Goal: Information Seeking & Learning: Learn about a topic

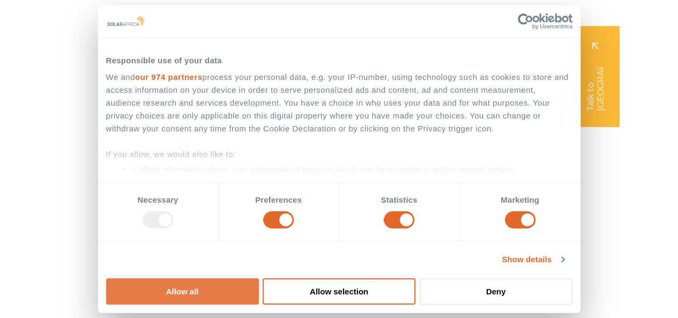
click at [259, 278] on button "Allow all" at bounding box center [182, 291] width 153 height 26
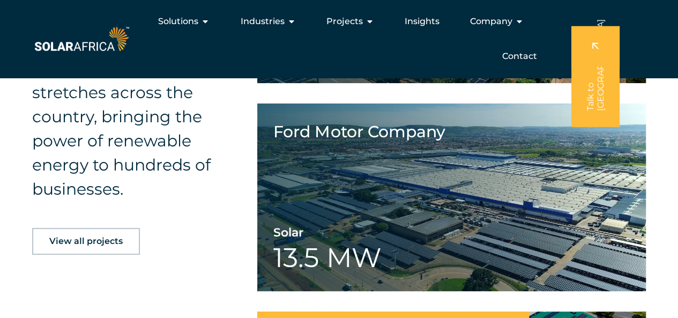
scroll to position [2020, 0]
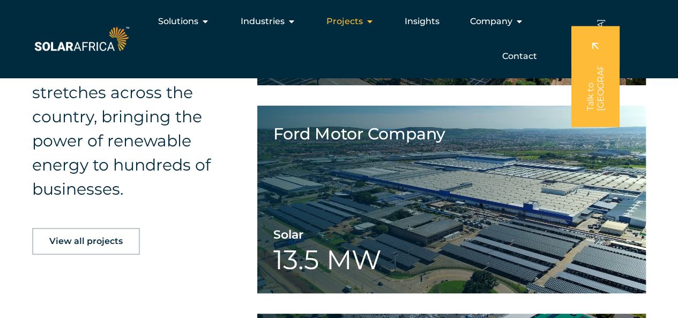
drag, startPoint x: 319, startPoint y: 168, endPoint x: 330, endPoint y: 16, distance: 152.6
click at [330, 16] on span "Projects" at bounding box center [344, 21] width 36 height 13
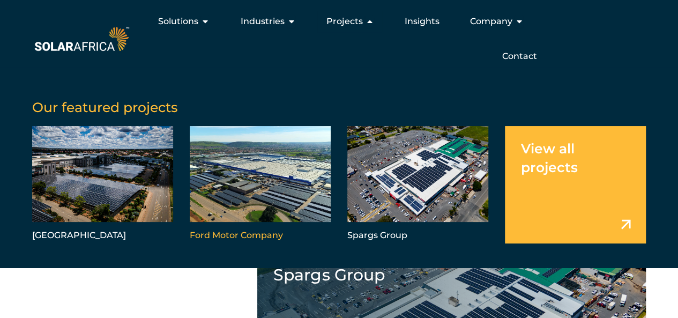
scroll to position [2045, 0]
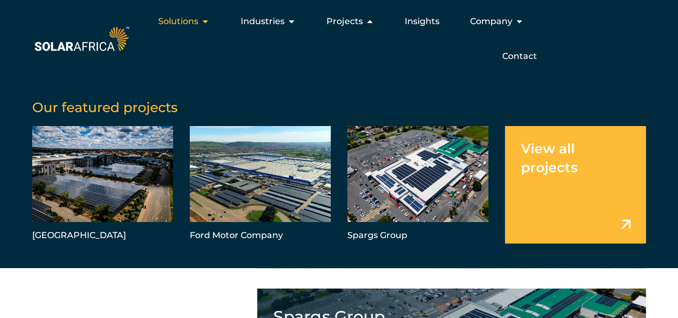
click at [194, 20] on span "Solutions" at bounding box center [178, 21] width 40 height 13
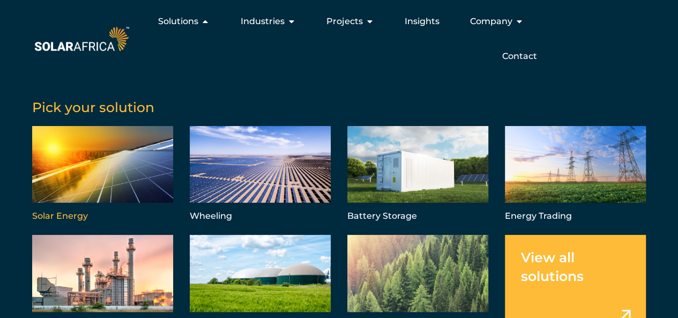
click at [126, 166] on link "Menu" at bounding box center [102, 175] width 141 height 98
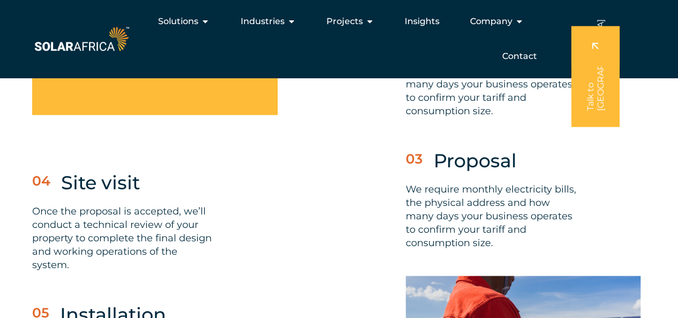
scroll to position [3037, 0]
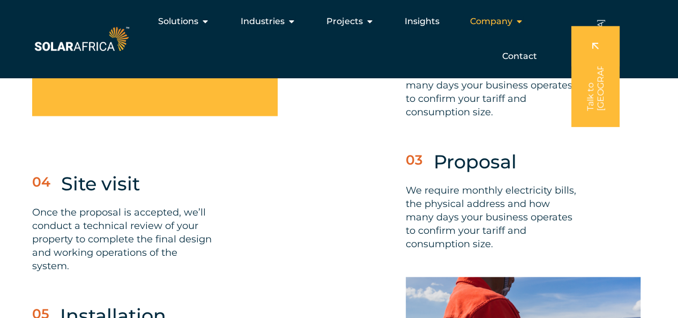
click at [505, 19] on span "Company" at bounding box center [490, 21] width 42 height 13
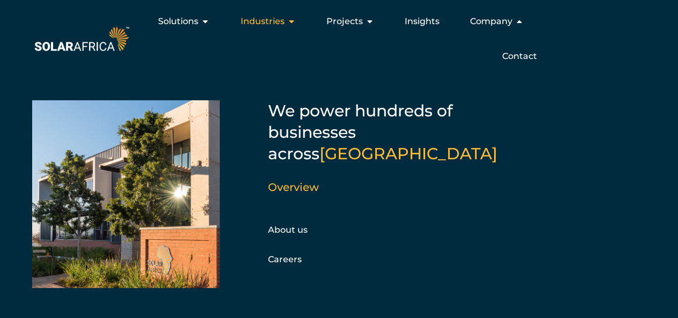
click at [286, 21] on div "Industries Close Industries Open Industries" at bounding box center [267, 21] width 72 height 21
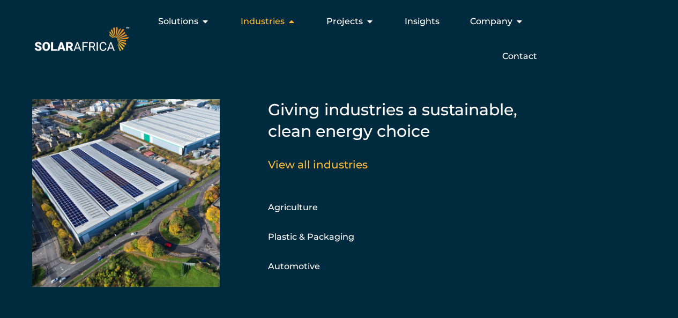
click at [286, 21] on div "Industries Close Industries Open Industries" at bounding box center [267, 21] width 72 height 21
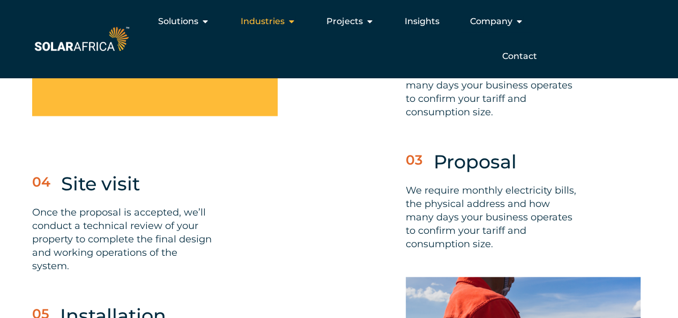
click at [293, 24] on icon "Menu" at bounding box center [291, 21] width 9 height 9
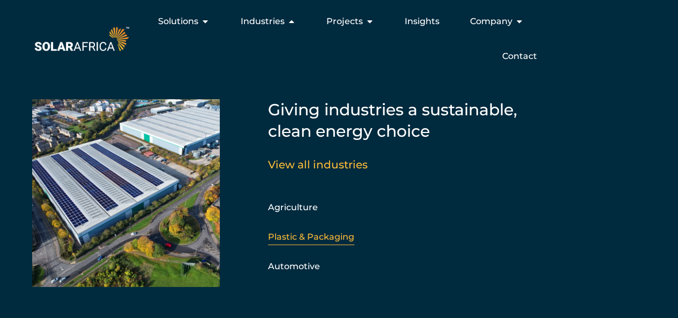
scroll to position [2930, 0]
click at [196, 23] on span "Solutions" at bounding box center [178, 21] width 40 height 13
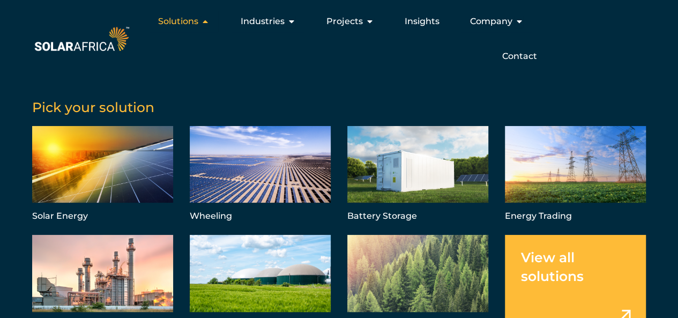
click at [203, 23] on icon "Menu" at bounding box center [205, 21] width 9 height 9
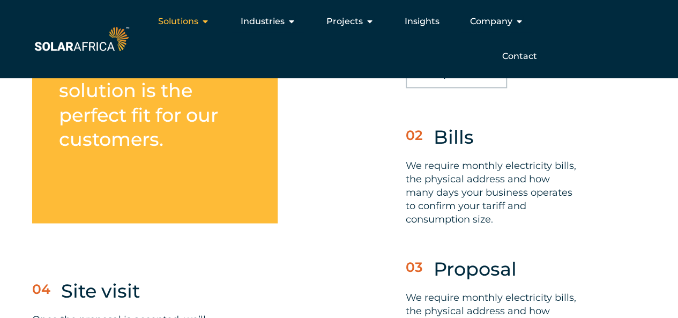
click at [203, 23] on icon "Menu" at bounding box center [205, 21] width 9 height 9
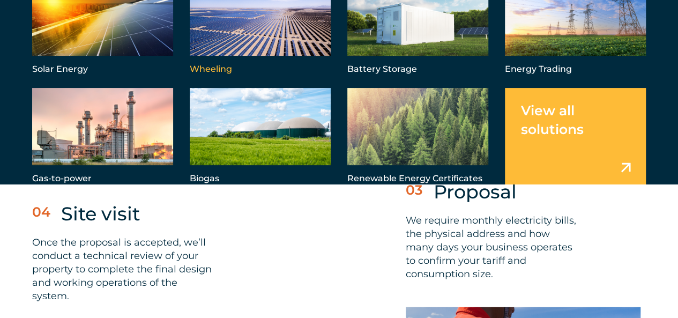
scroll to position [3008, 0]
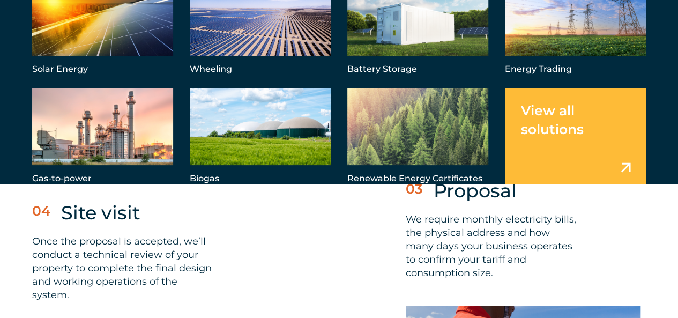
click at [548, 118] on link "Menu" at bounding box center [575, 137] width 141 height 98
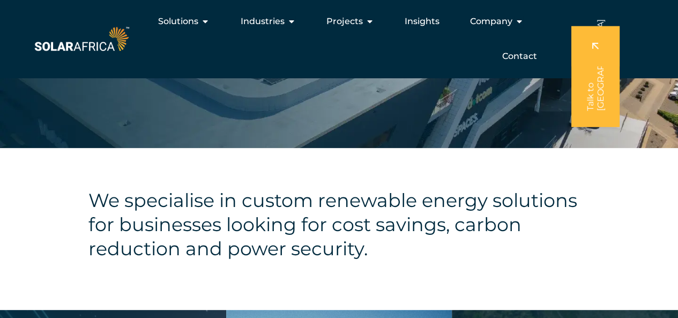
scroll to position [94, 0]
